Goal: Task Accomplishment & Management: Use online tool/utility

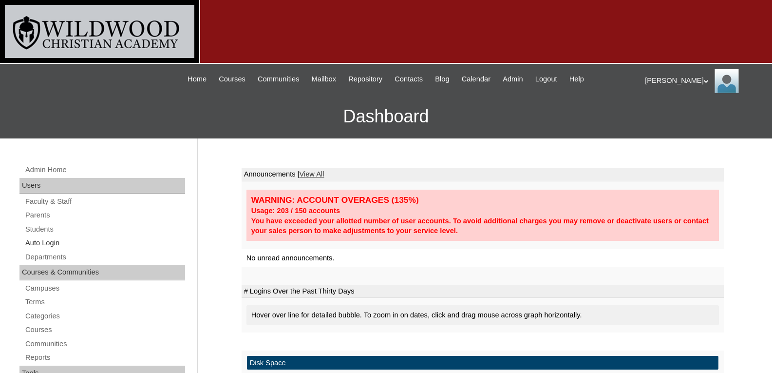
click at [48, 244] on link "Auto Login" at bounding box center [104, 243] width 161 height 12
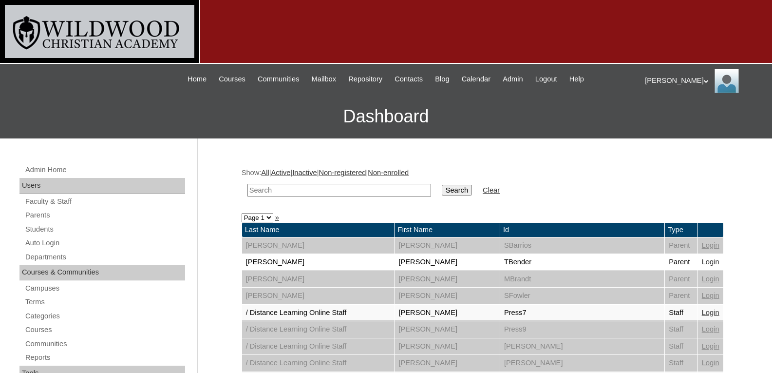
click at [295, 192] on input "text" at bounding box center [339, 190] width 184 height 13
type input "fol"
click at [442, 185] on input "Search" at bounding box center [457, 190] width 30 height 11
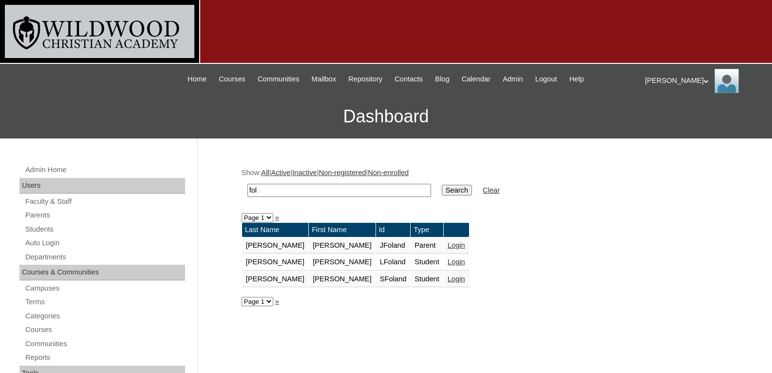
click at [448, 248] on link "Login" at bounding box center [457, 245] width 18 height 8
